Goal: Communication & Community: Answer question/provide support

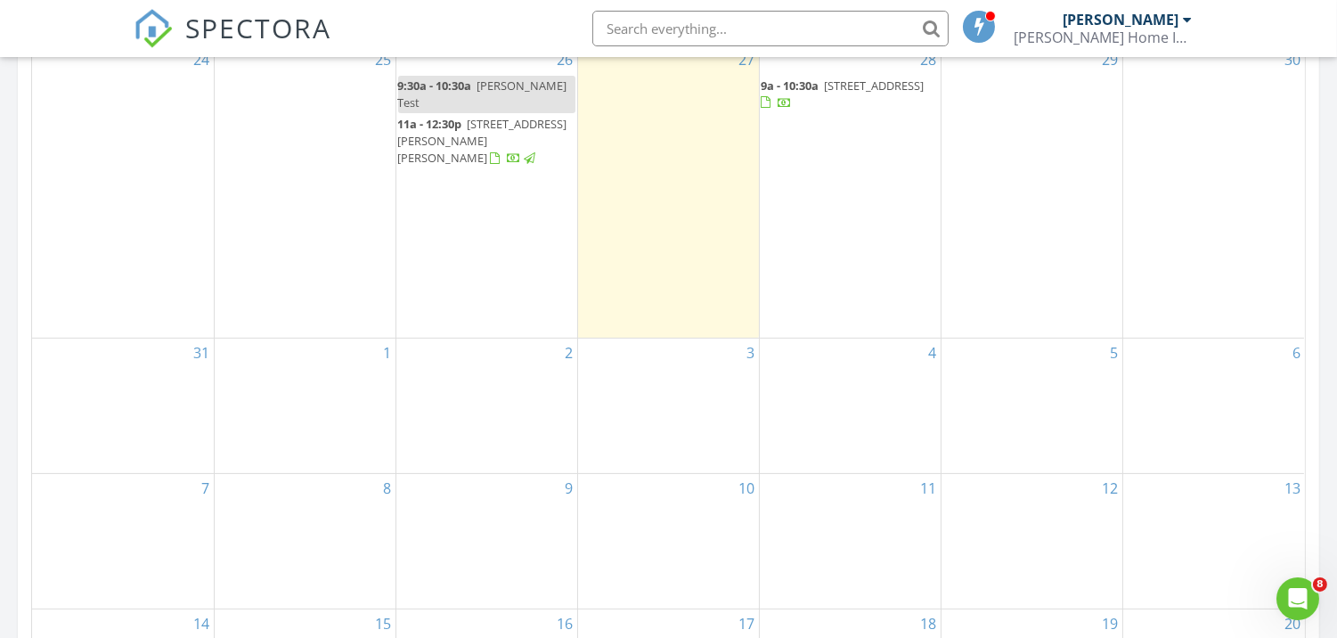
click at [473, 116] on span "[STREET_ADDRESS][PERSON_NAME][PERSON_NAME]" at bounding box center [482, 141] width 169 height 50
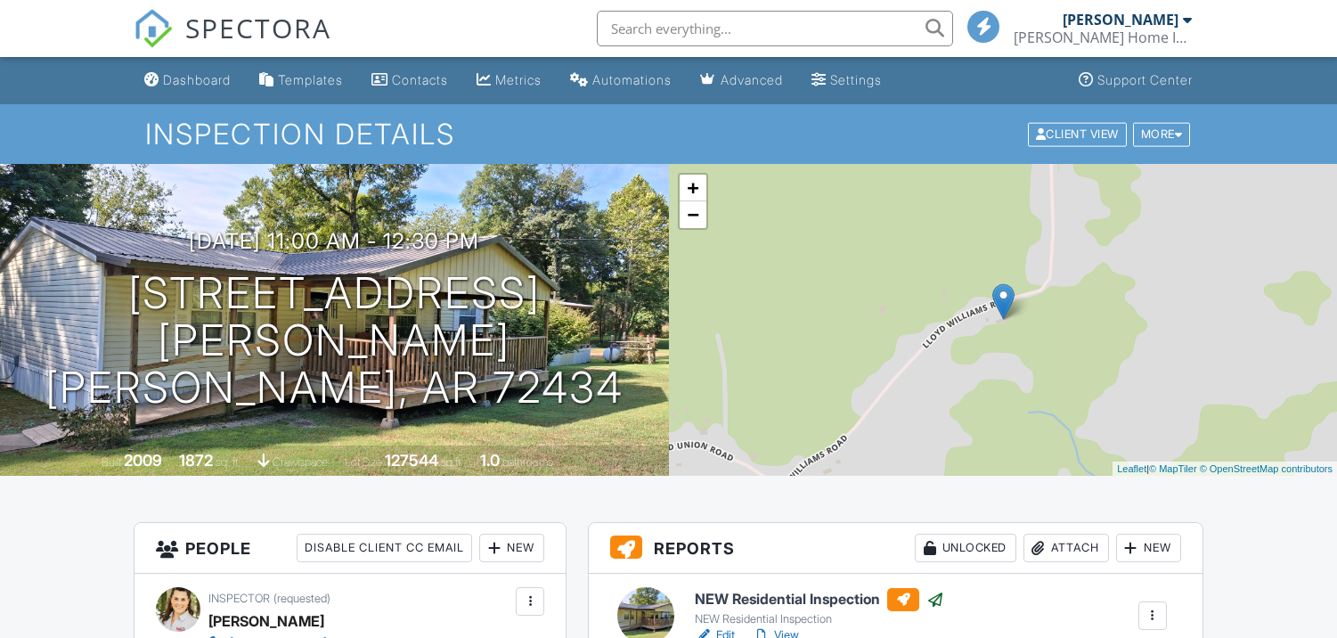
scroll to position [396, 0]
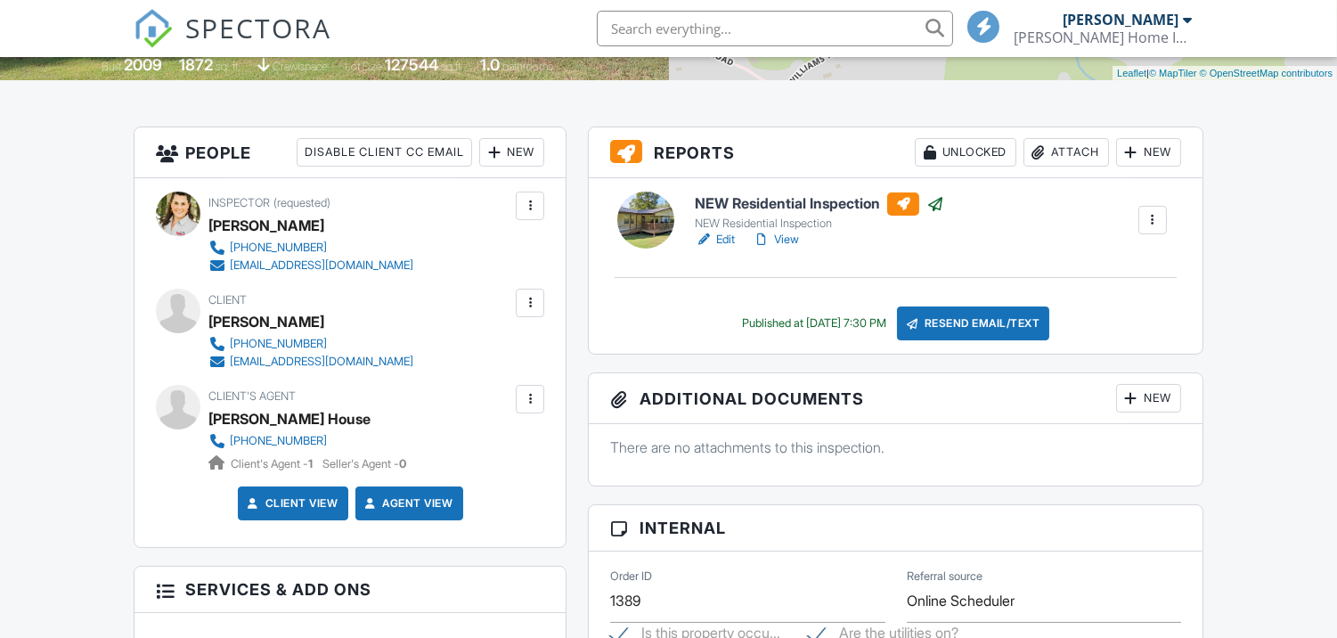
click at [944, 201] on div at bounding box center [935, 204] width 18 height 18
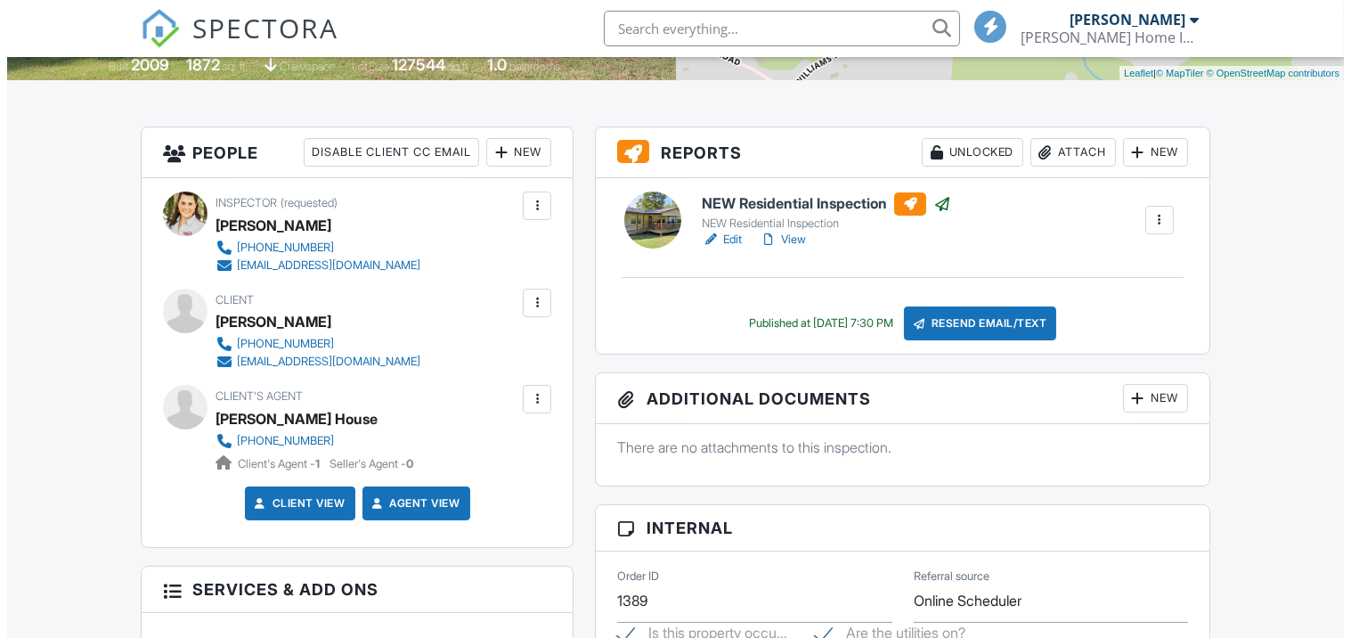
scroll to position [0, 0]
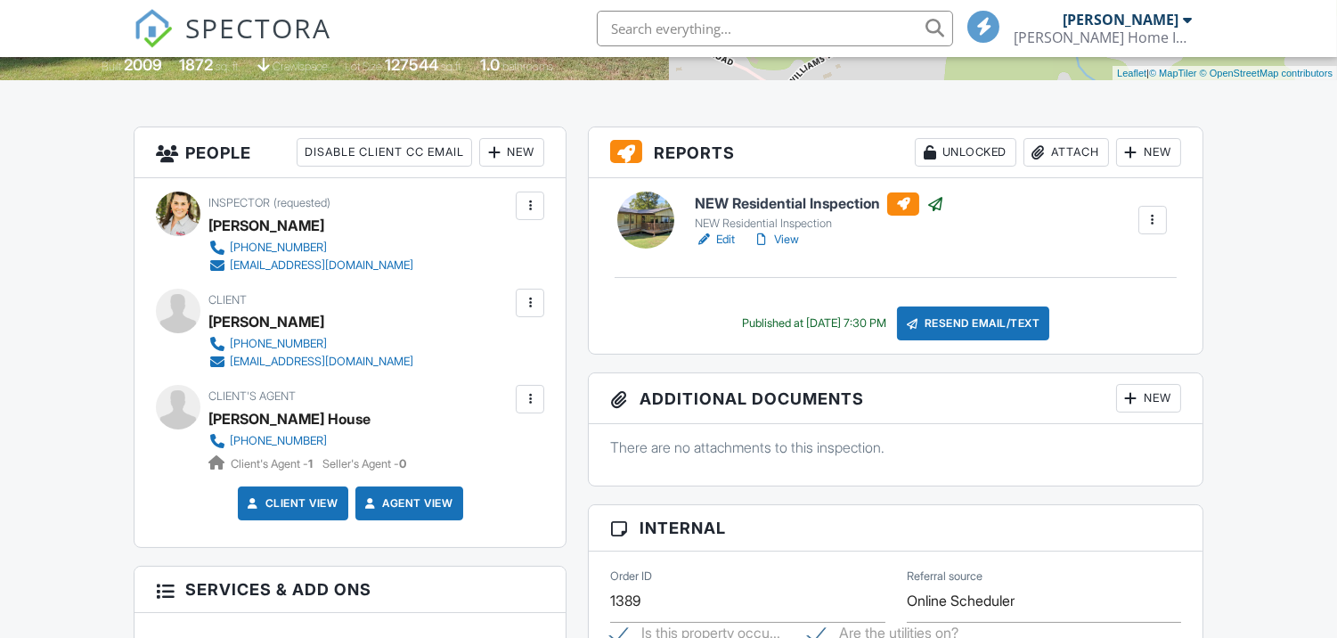
click at [935, 310] on div "Resend Email/Text" at bounding box center [973, 323] width 153 height 34
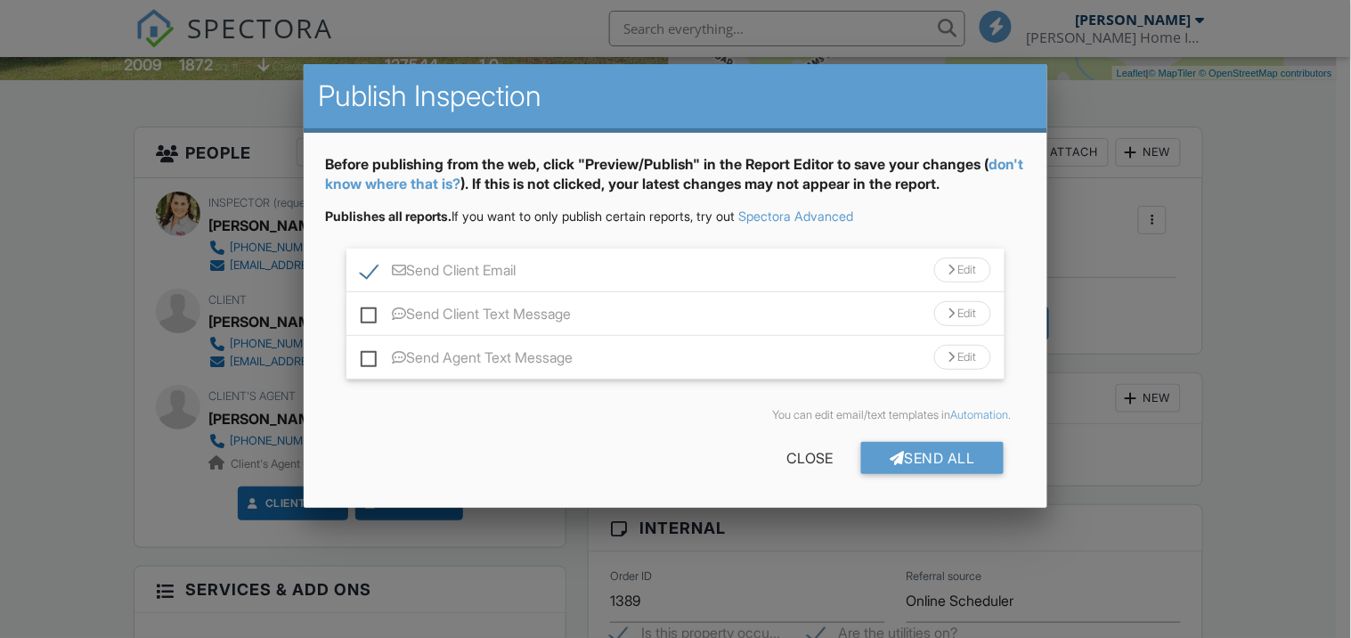
click at [366, 314] on label "Send Client Text Message" at bounding box center [466, 317] width 210 height 22
click at [366, 311] on input "Send Client Text Message" at bounding box center [367, 305] width 12 height 12
checkbox input "true"
click at [953, 458] on div "Send All" at bounding box center [932, 458] width 143 height 32
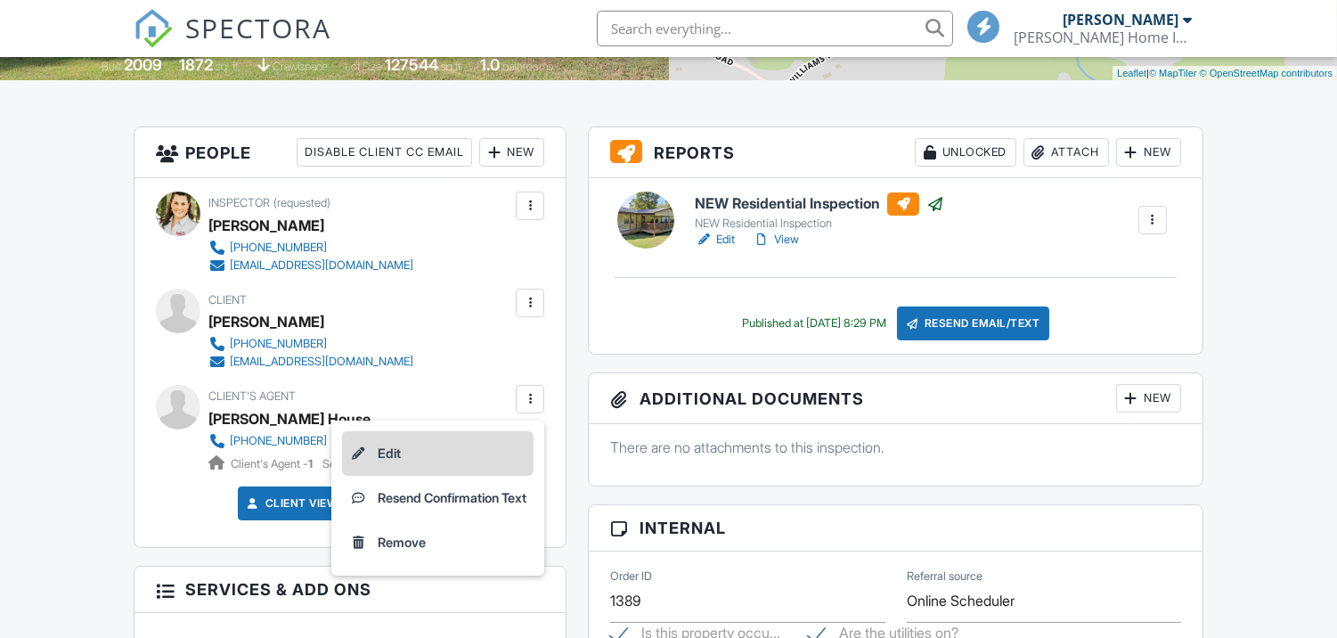
click at [386, 449] on li "Edit" at bounding box center [438, 453] width 192 height 45
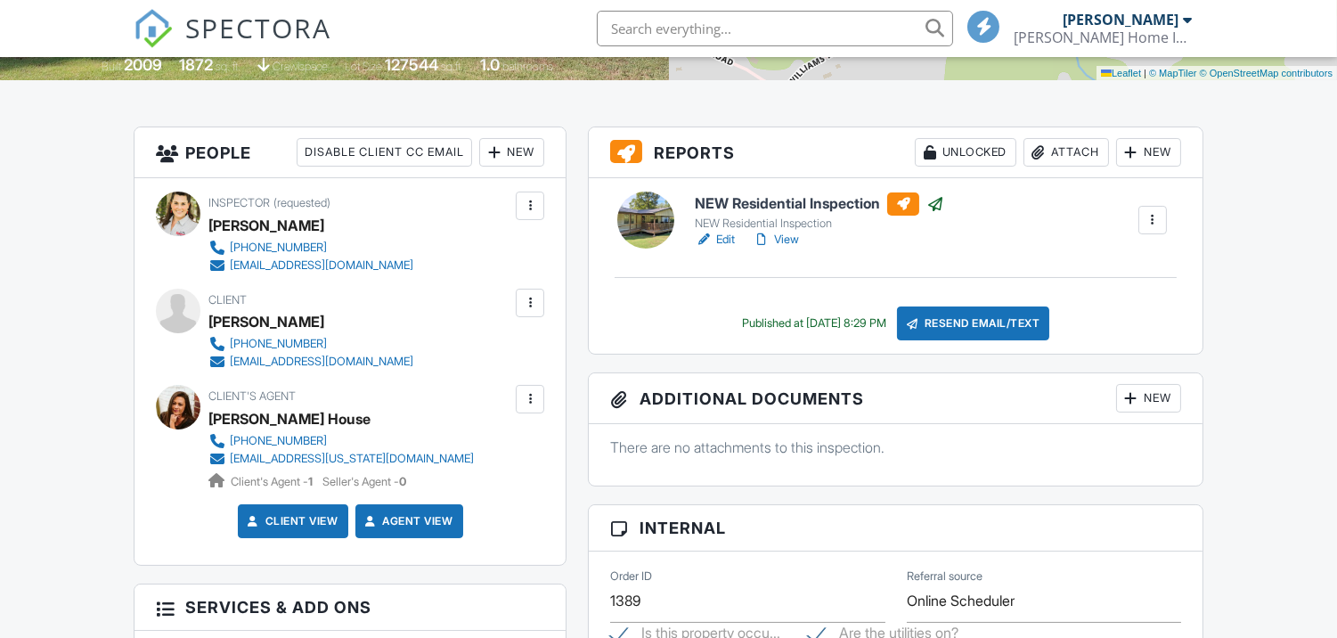
click at [977, 327] on div "Resend Email/Text" at bounding box center [973, 323] width 153 height 34
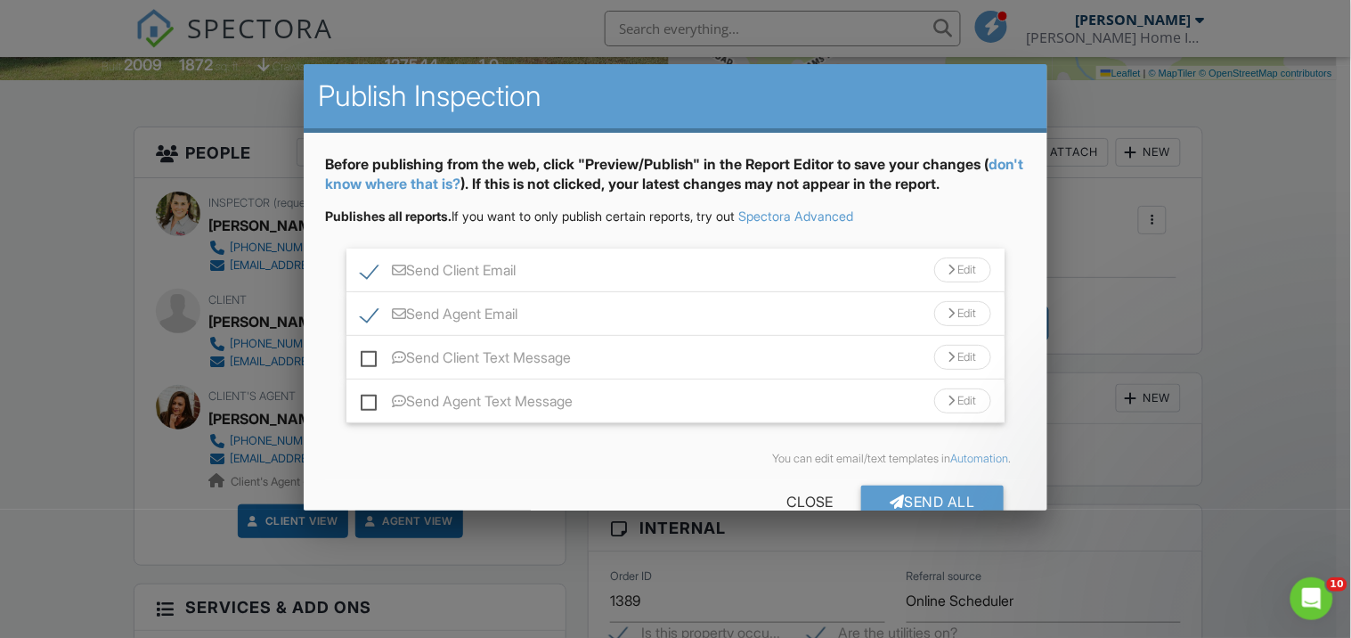
click at [362, 321] on label "Send Agent Email" at bounding box center [439, 317] width 157 height 22
checkbox input "false"
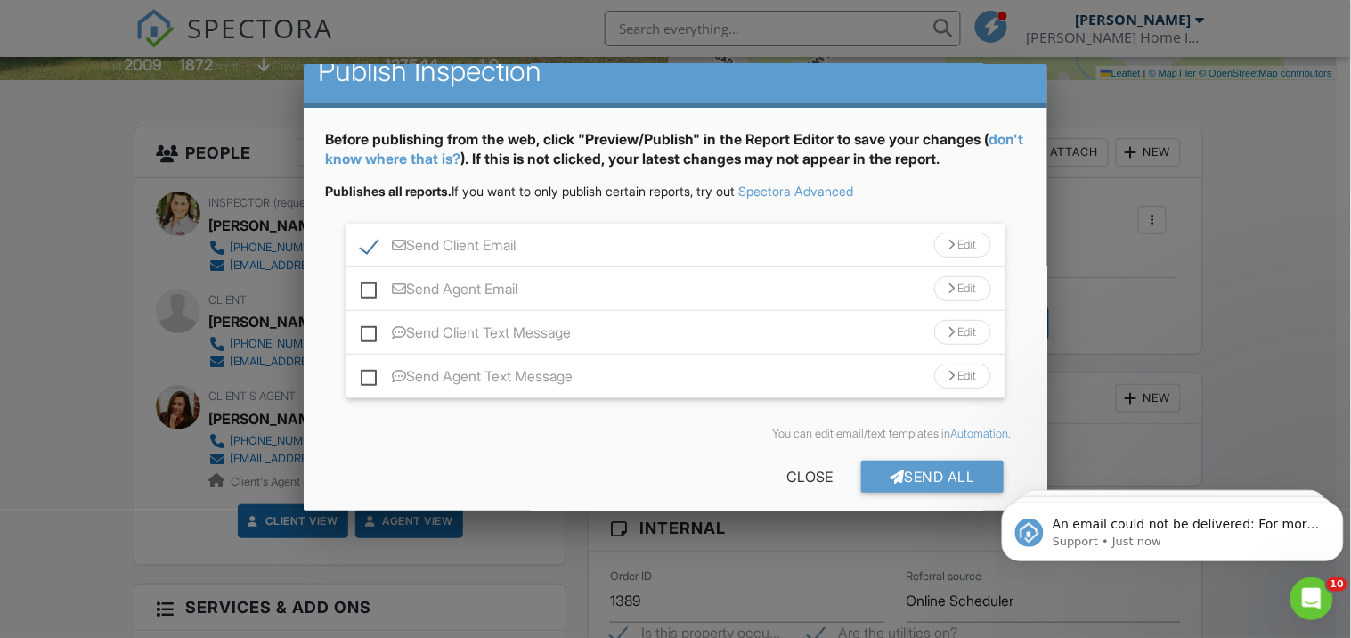
scroll to position [39, 0]
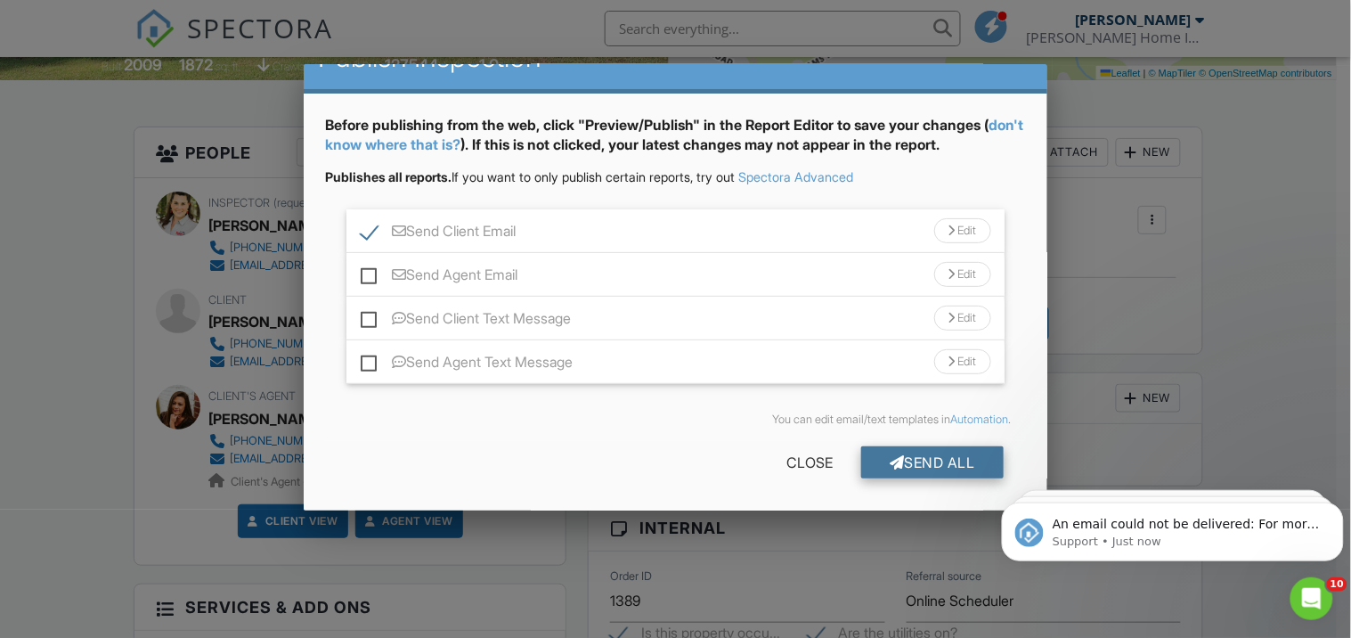
click at [890, 460] on div at bounding box center [897, 462] width 15 height 14
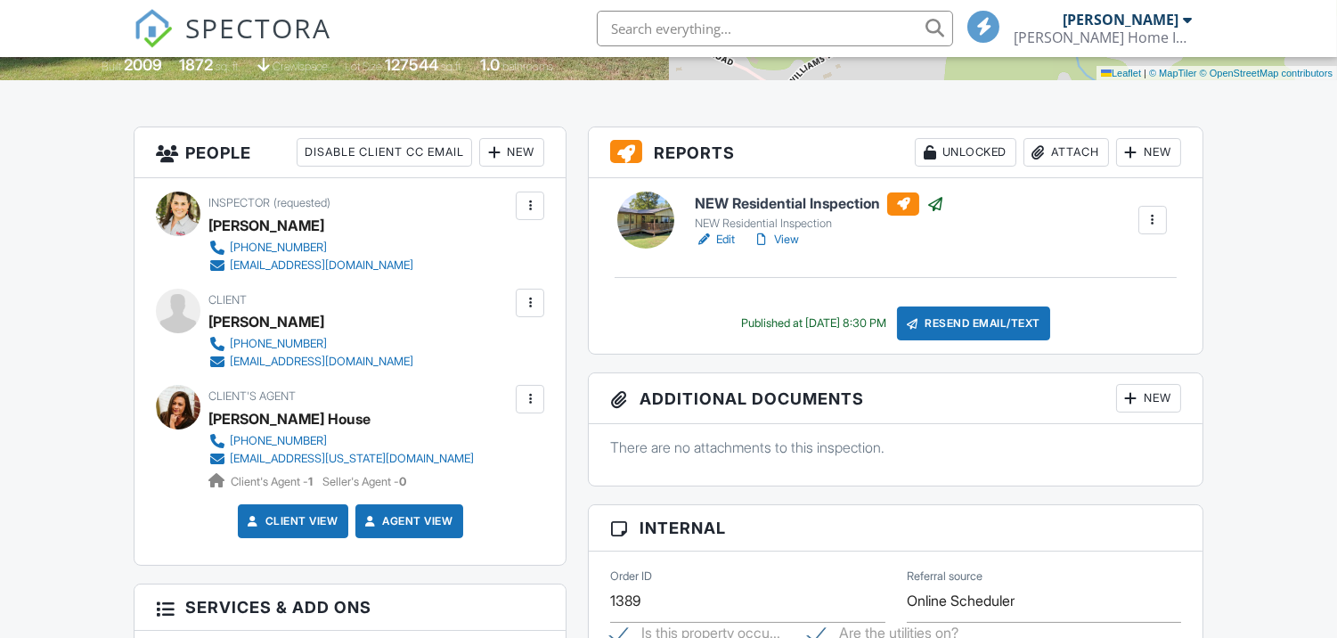
scroll to position [396, 0]
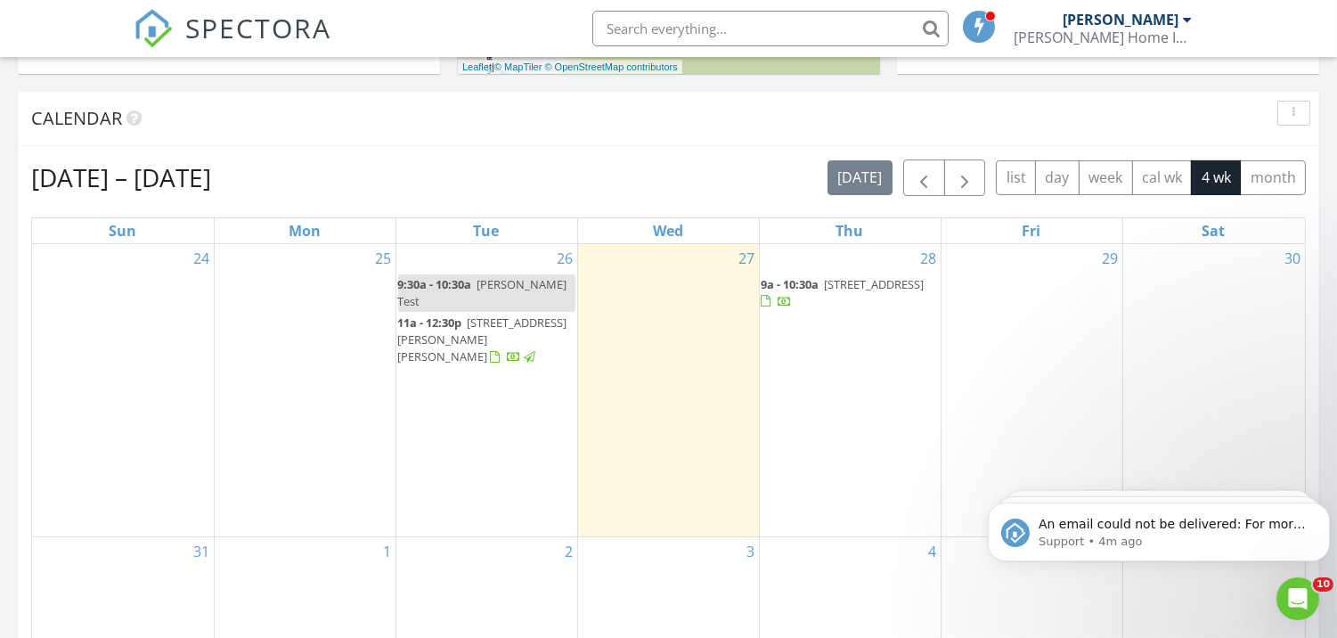
click at [475, 314] on span "[STREET_ADDRESS][PERSON_NAME][PERSON_NAME]" at bounding box center [482, 339] width 169 height 50
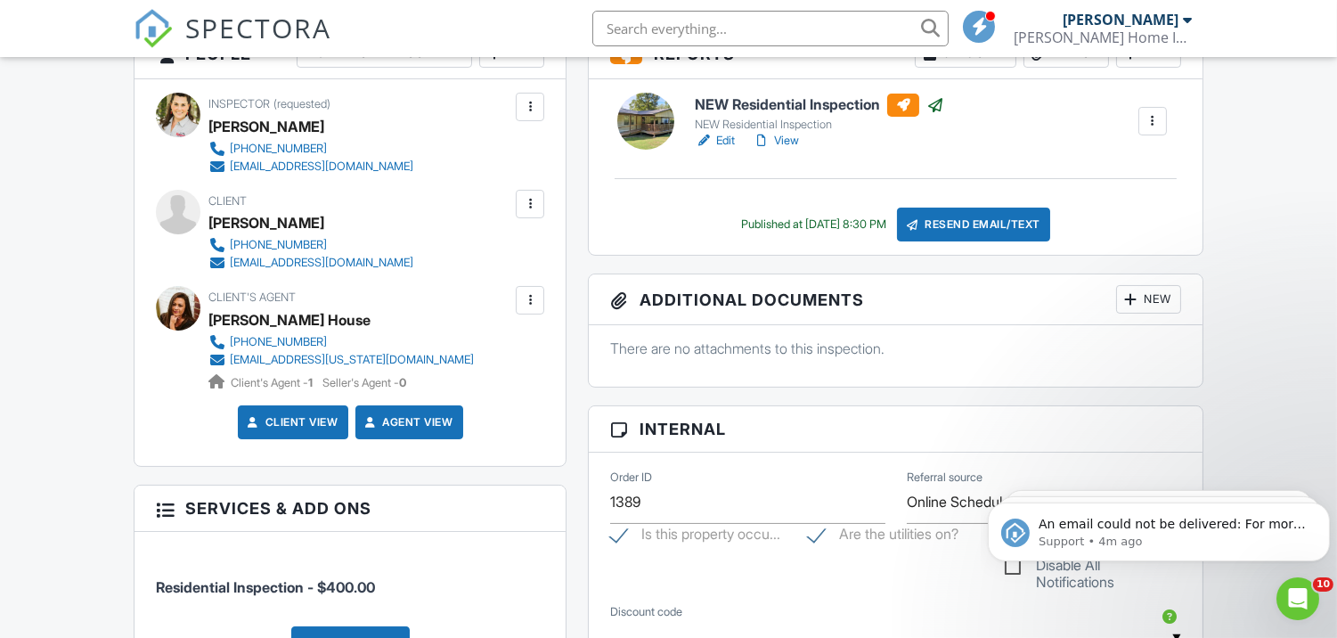
click at [526, 303] on div at bounding box center [530, 300] width 18 height 18
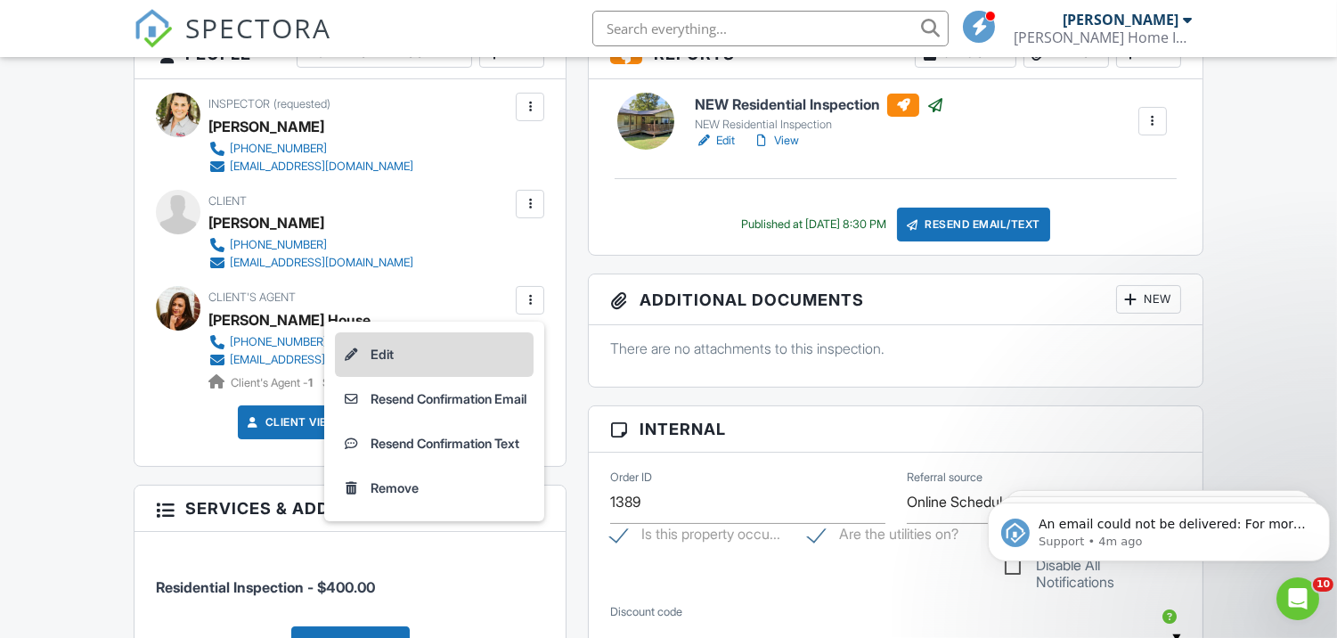
click at [362, 356] on li "Edit" at bounding box center [434, 354] width 199 height 45
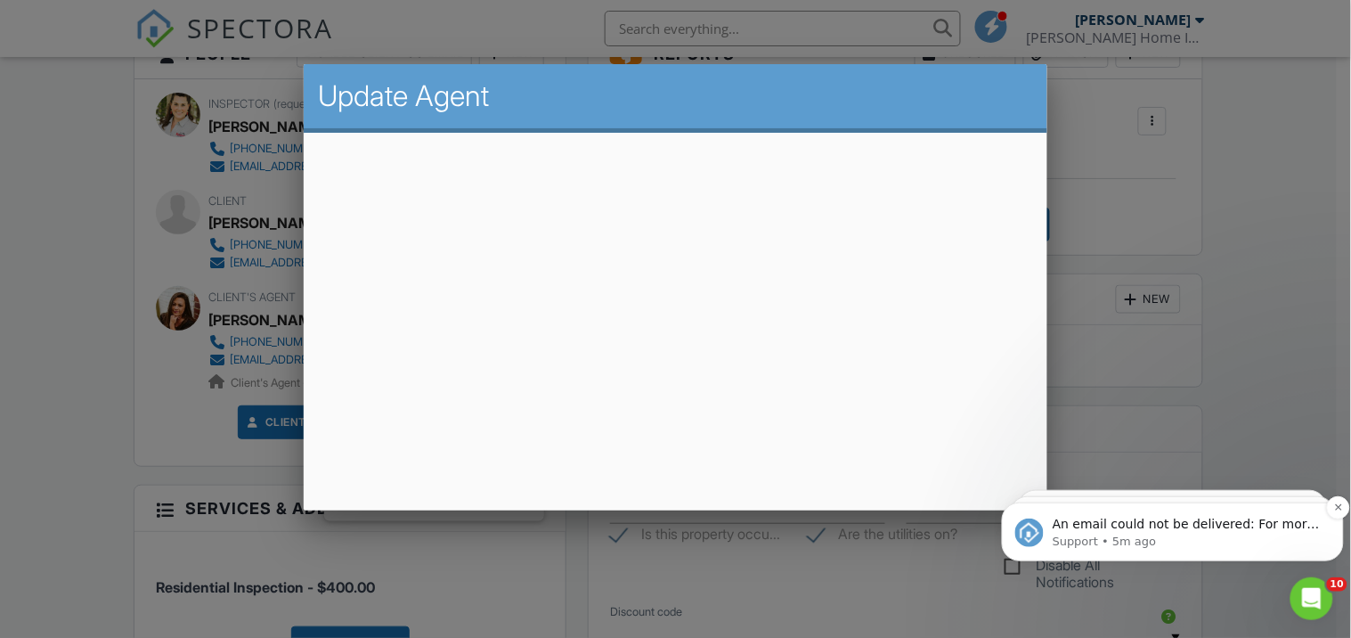
click at [1242, 527] on p "An email could not be delivered: For more information, view Why emails don't ge…" at bounding box center [1186, 524] width 269 height 18
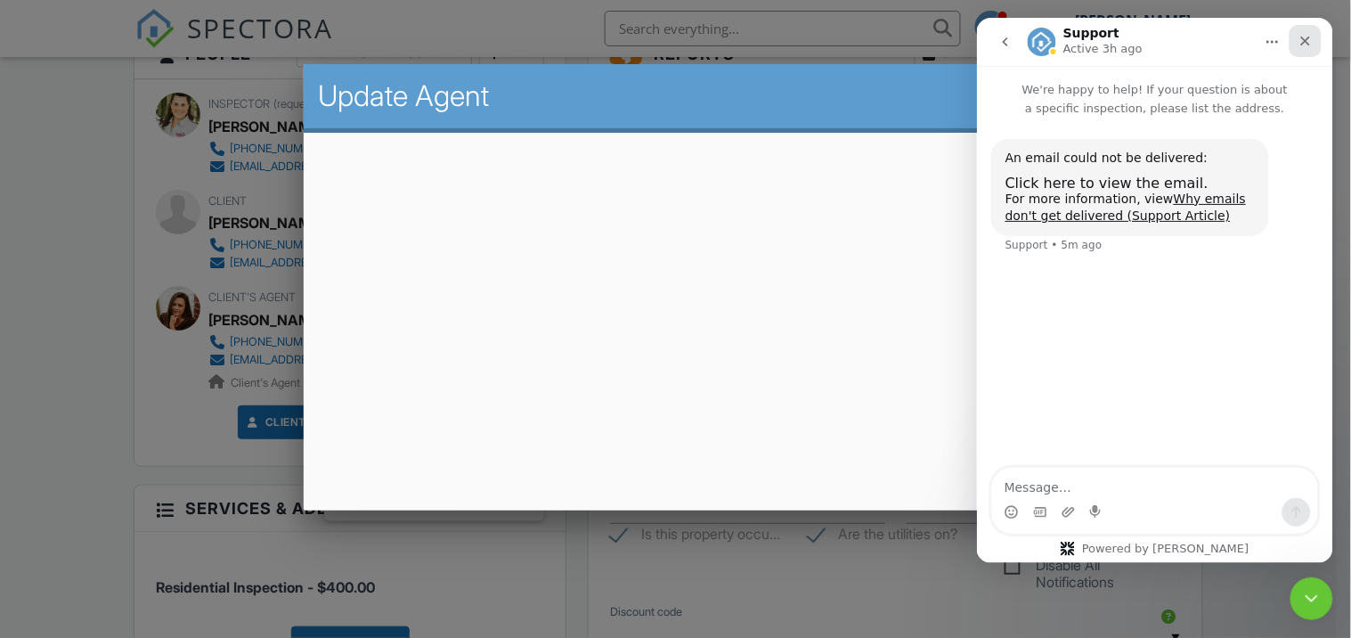
click at [1307, 42] on icon "Close" at bounding box center [1306, 41] width 10 height 10
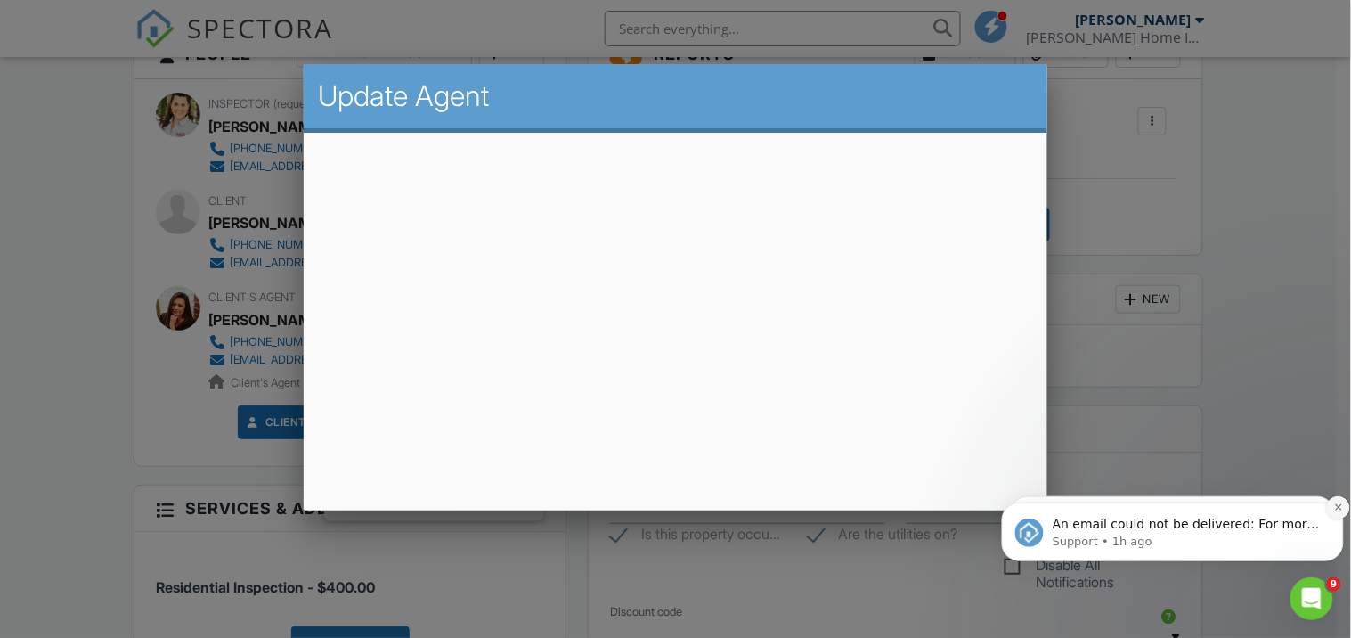
click at [1336, 500] on button "Dismiss notification" at bounding box center [1337, 506] width 23 height 23
click at [1336, 500] on button "Dismiss notification" at bounding box center [1338, 507] width 19 height 19
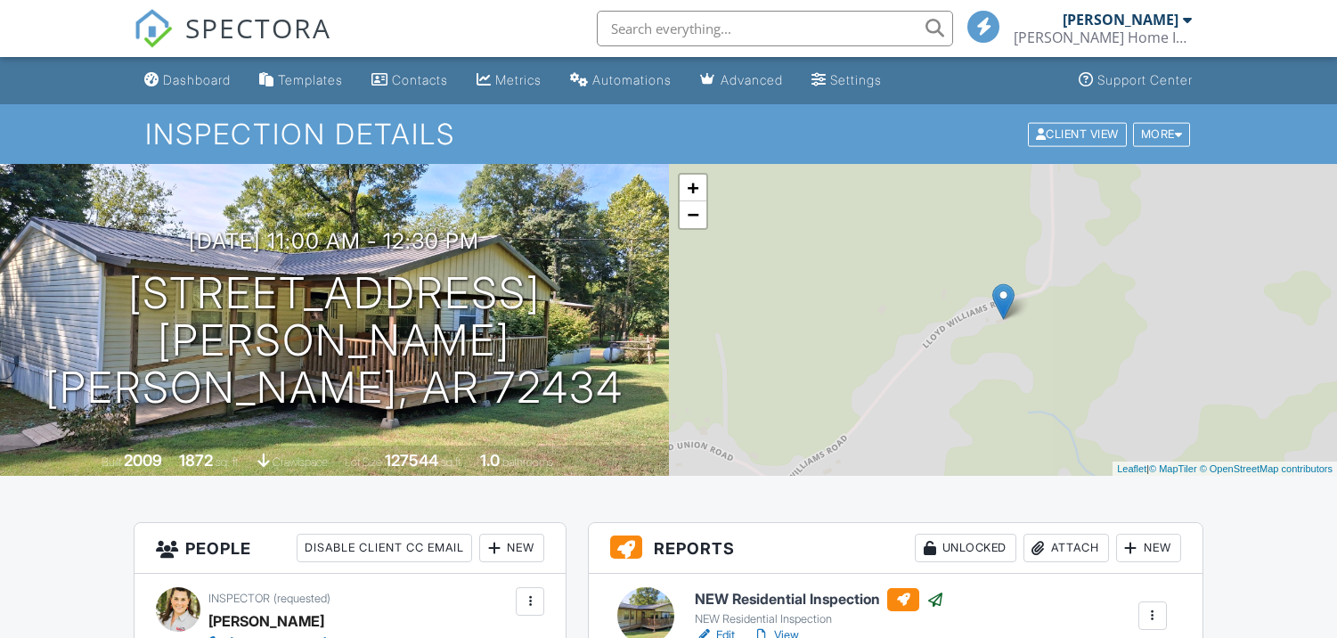
scroll to position [494, 0]
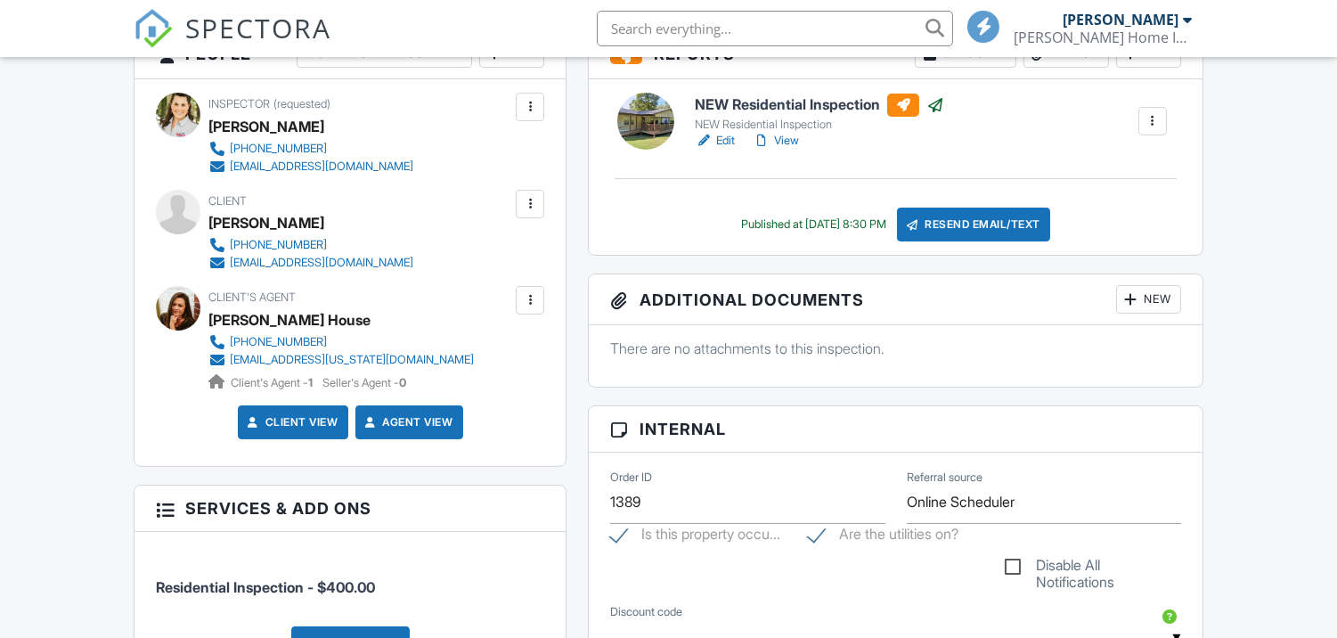
click at [949, 227] on div "Resend Email/Text" at bounding box center [973, 225] width 153 height 34
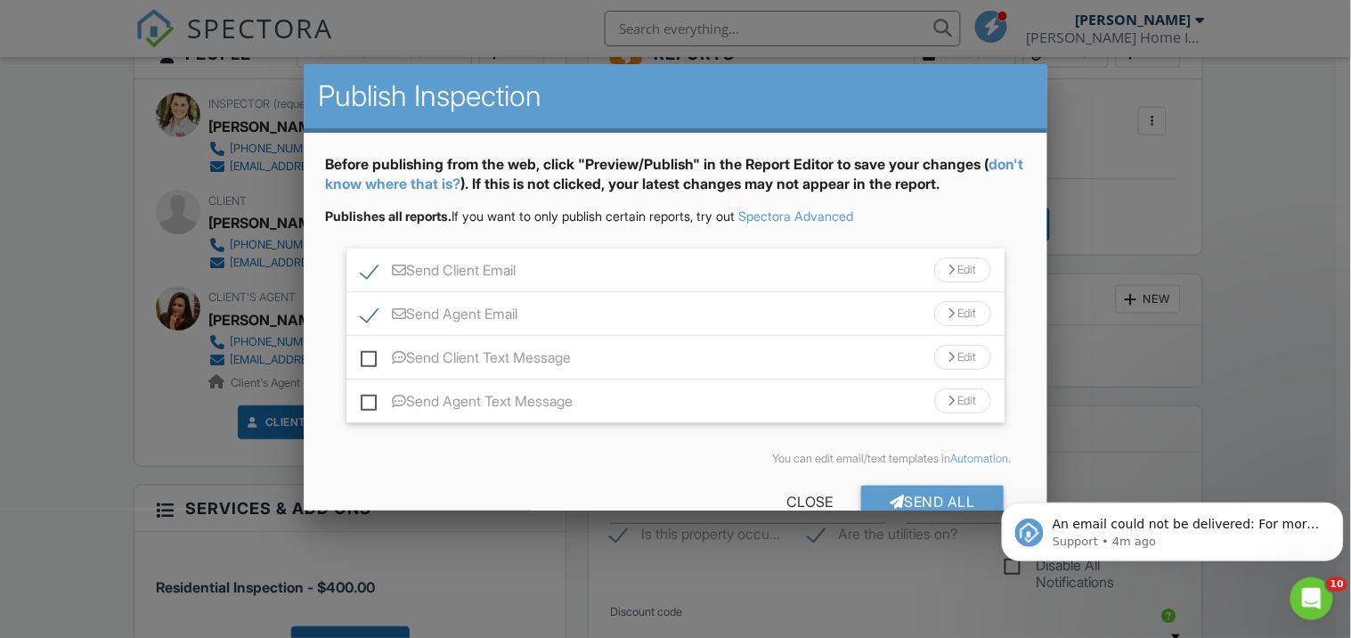
scroll to position [0, 0]
click at [366, 405] on label "Send Agent Text Message" at bounding box center [467, 404] width 212 height 22
click at [366, 398] on input "Send Agent Text Message" at bounding box center [367, 393] width 12 height 12
checkbox input "true"
click at [1336, 502] on icon "Dismiss notification" at bounding box center [1339, 507] width 10 height 10
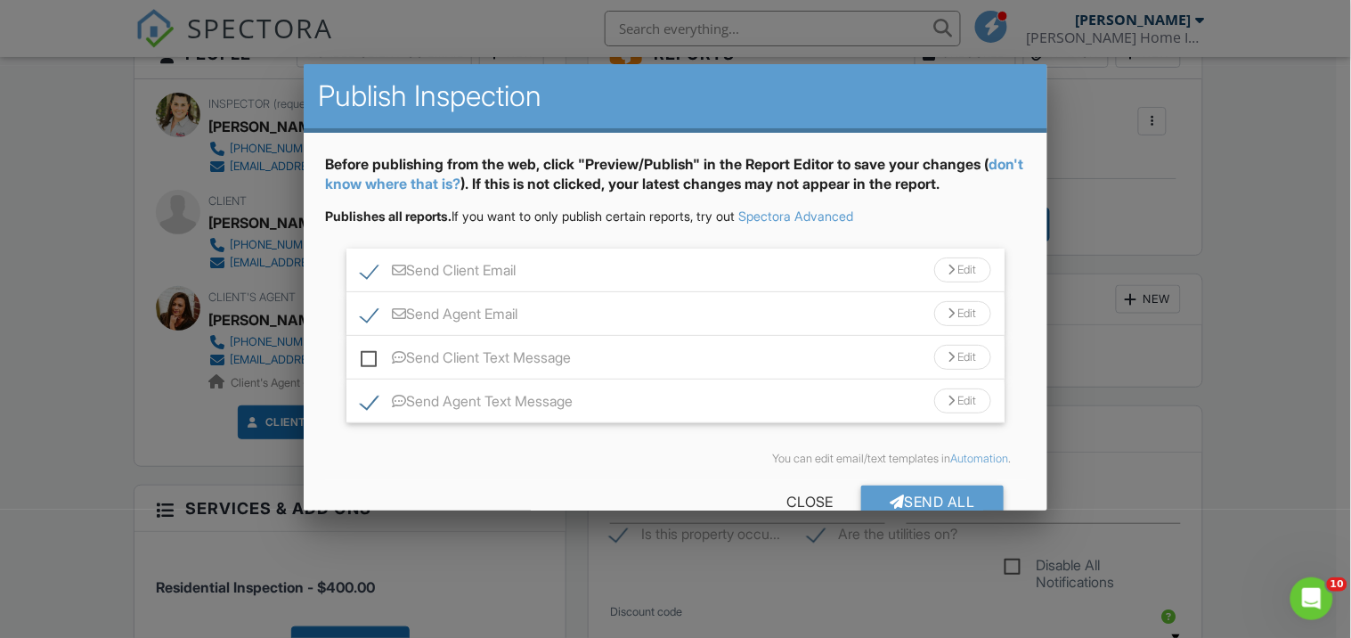
click at [369, 264] on label "Send Client Email" at bounding box center [438, 273] width 155 height 22
checkbox input "false"
click at [901, 500] on div "Send All" at bounding box center [932, 502] width 143 height 32
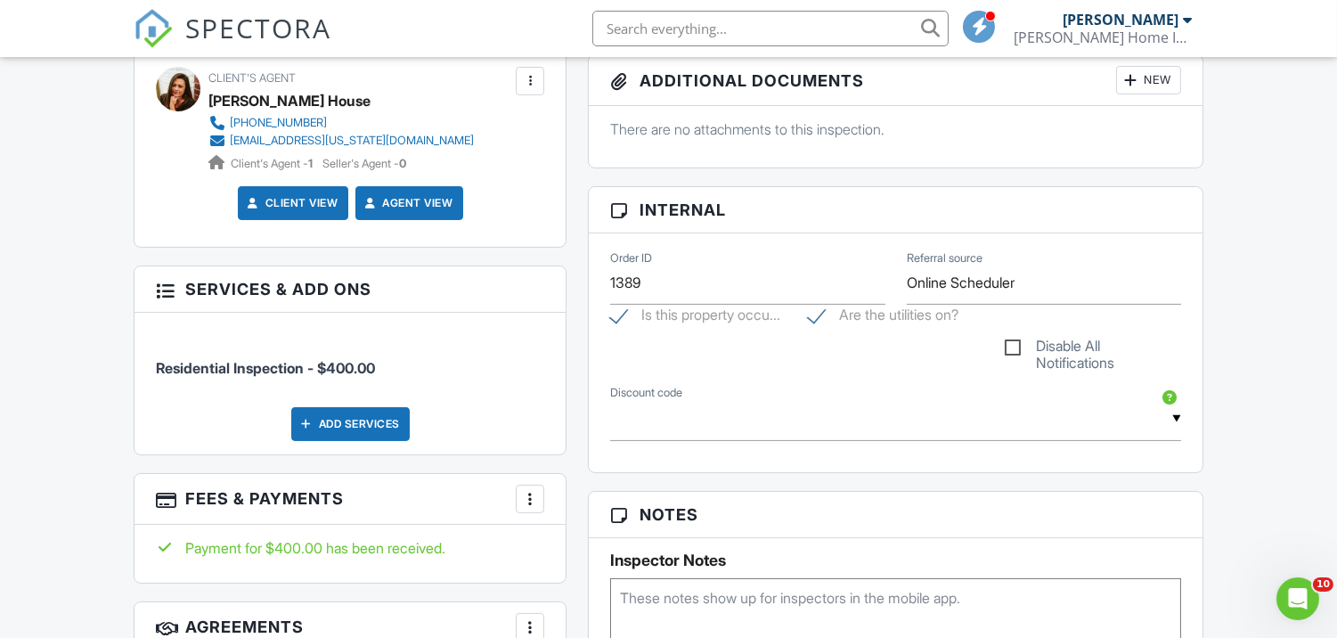
scroll to position [297, 0]
